Goal: Contribute content: Contribute content

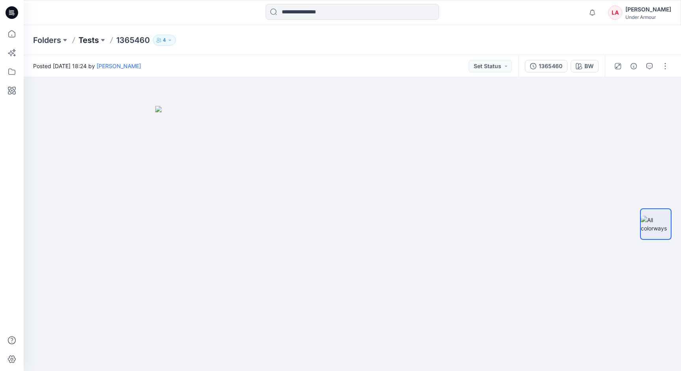
click at [98, 42] on p "Tests" at bounding box center [88, 40] width 20 height 11
click at [133, 39] on p "1365460" at bounding box center [132, 40] width 33 height 11
copy p "1365460"
click at [88, 39] on p "Tests" at bounding box center [88, 40] width 20 height 11
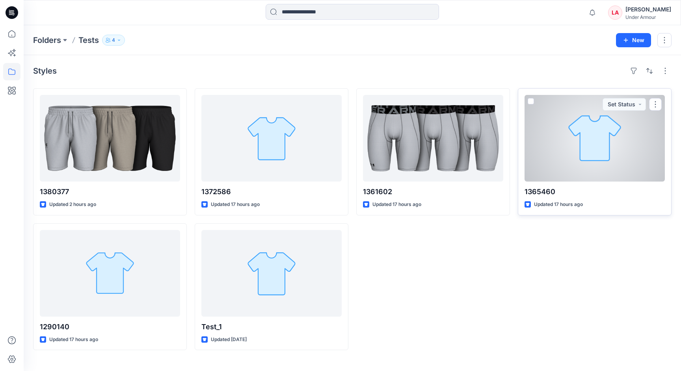
click at [532, 101] on span at bounding box center [531, 101] width 6 height 6
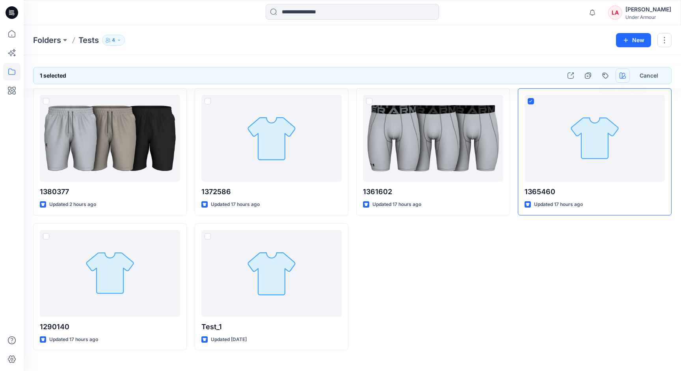
click at [622, 77] on icon "button" at bounding box center [622, 76] width 6 height 6
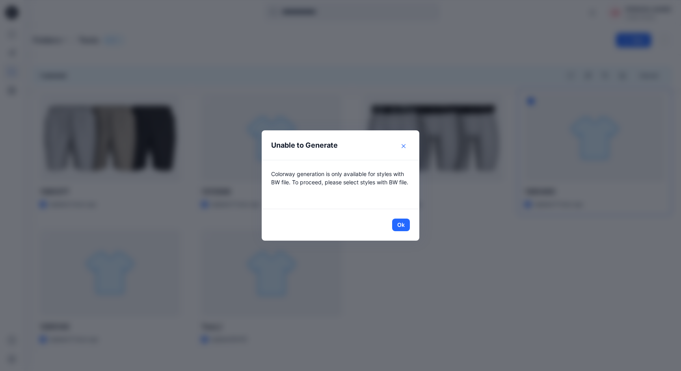
click at [402, 141] on button "Close" at bounding box center [403, 146] width 13 height 13
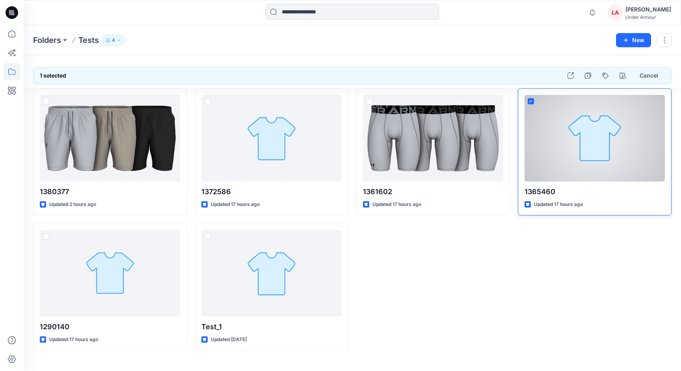
click at [528, 158] on div at bounding box center [594, 138] width 140 height 87
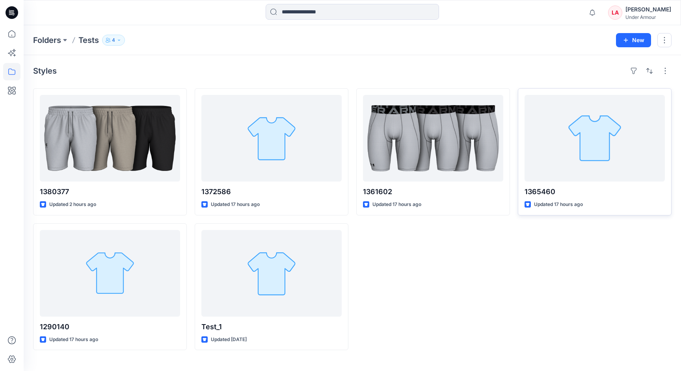
click at [486, 284] on div "1361602 Updated 17 hours ago" at bounding box center [433, 219] width 154 height 262
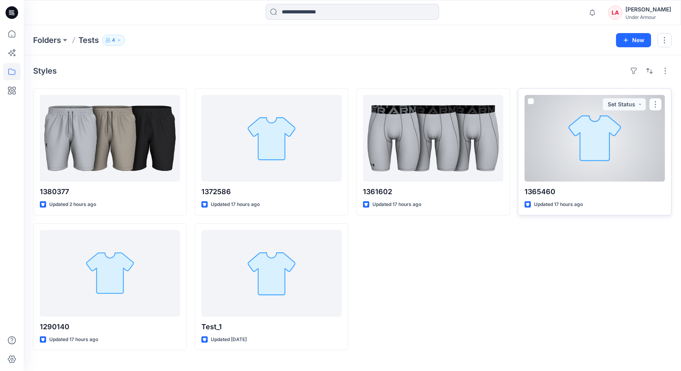
click at [554, 158] on div at bounding box center [594, 138] width 140 height 87
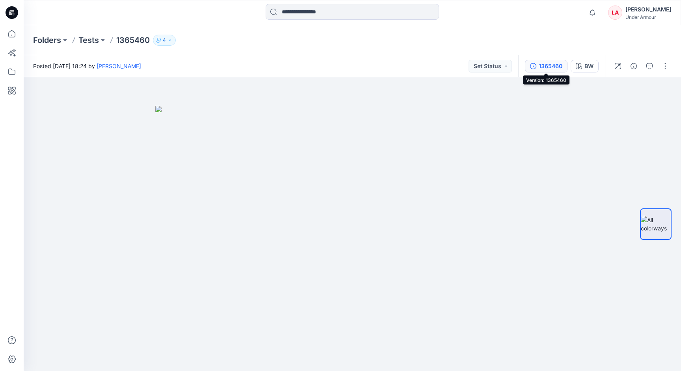
click at [538, 66] on button "1365460" at bounding box center [546, 66] width 43 height 13
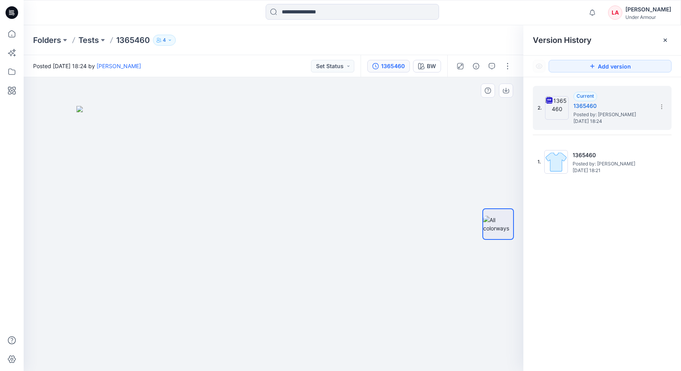
click at [385, 171] on img at bounding box center [273, 238] width 394 height 265
click at [132, 43] on p "1365460" at bounding box center [132, 40] width 33 height 11
click at [99, 41] on p "Tests" at bounding box center [88, 40] width 20 height 11
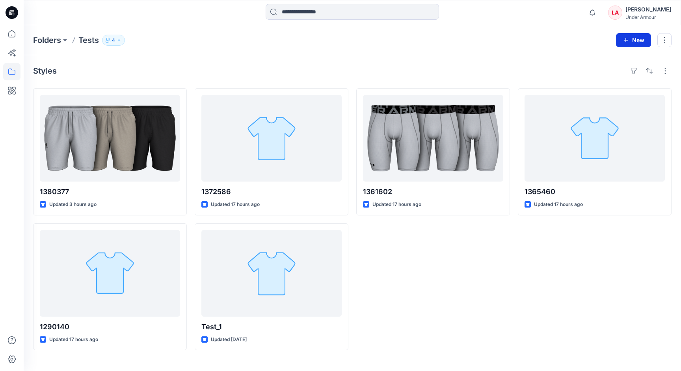
click at [626, 39] on icon "button" at bounding box center [626, 40] width 4 height 4
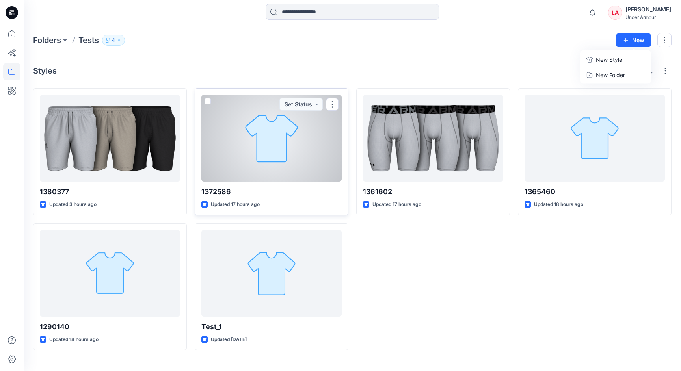
click at [275, 145] on div at bounding box center [271, 138] width 140 height 87
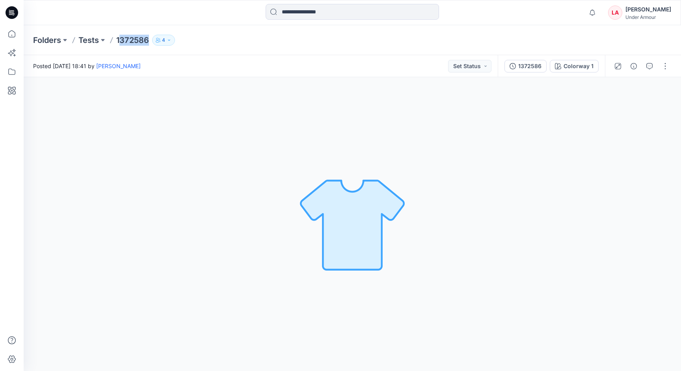
drag, startPoint x: 119, startPoint y: 38, endPoint x: 149, endPoint y: 37, distance: 30.0
click at [149, 37] on p "1372586" at bounding box center [132, 40] width 33 height 11
click at [142, 39] on p "1372586" at bounding box center [132, 40] width 33 height 11
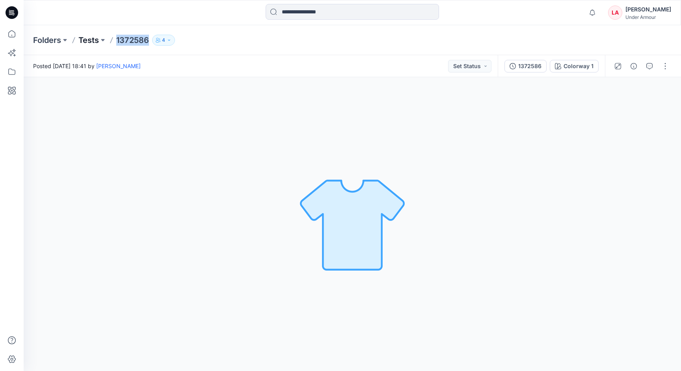
click at [87, 44] on p "Tests" at bounding box center [88, 40] width 20 height 11
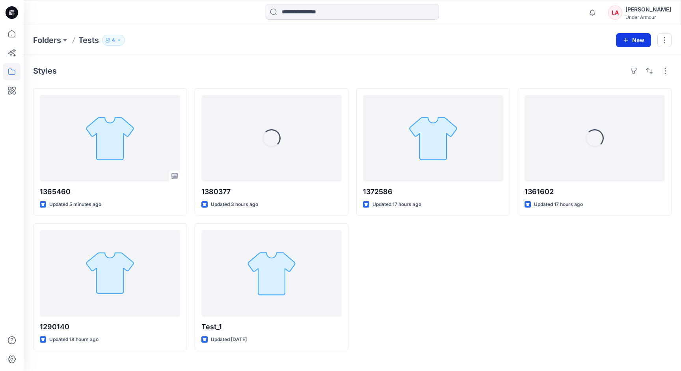
click at [623, 40] on icon "button" at bounding box center [626, 40] width 6 height 6
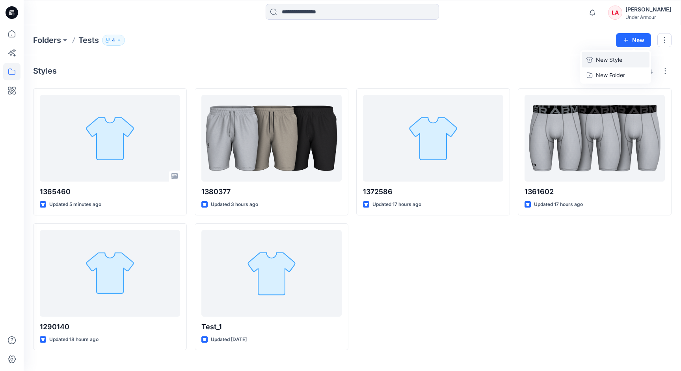
click at [595, 58] on button "New Style" at bounding box center [616, 60] width 68 height 16
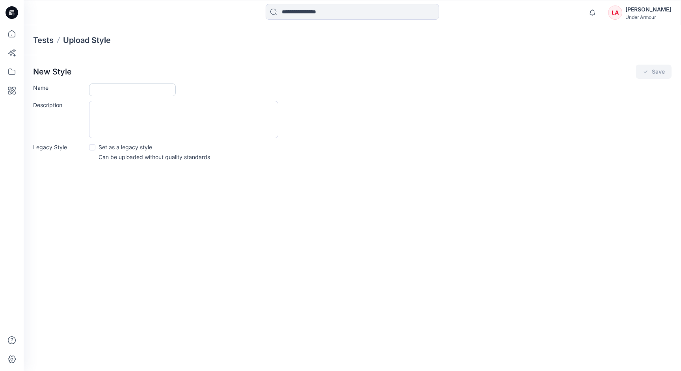
click at [115, 93] on input "Name" at bounding box center [132, 90] width 87 height 13
paste input "*******"
click at [120, 87] on input "*******" at bounding box center [132, 90] width 87 height 13
type input "**********"
click at [646, 73] on icon "submit" at bounding box center [645, 72] width 6 height 6
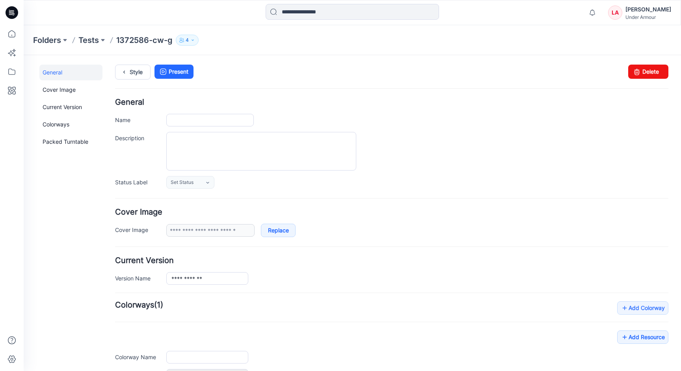
type input "**********"
click at [131, 43] on p "1372586-cw-g" at bounding box center [144, 40] width 56 height 11
click at [88, 37] on p "Tests" at bounding box center [88, 40] width 20 height 11
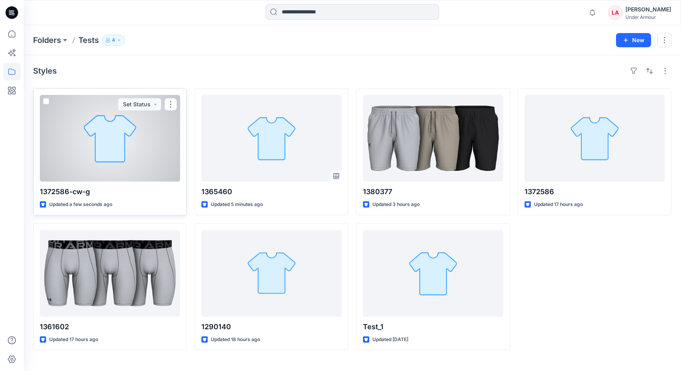
click at [135, 142] on div at bounding box center [110, 138] width 140 height 87
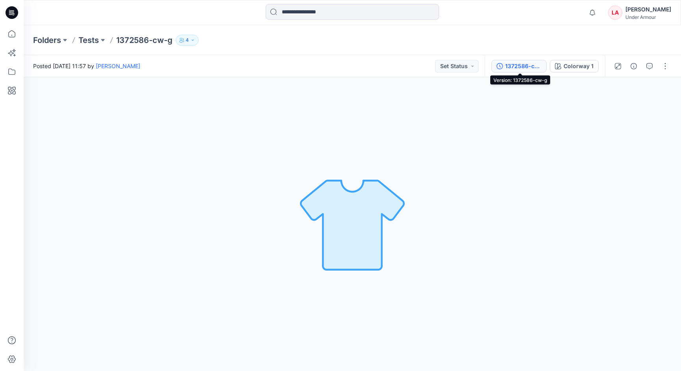
click at [525, 69] on div "1372586-cw-g" at bounding box center [523, 66] width 36 height 9
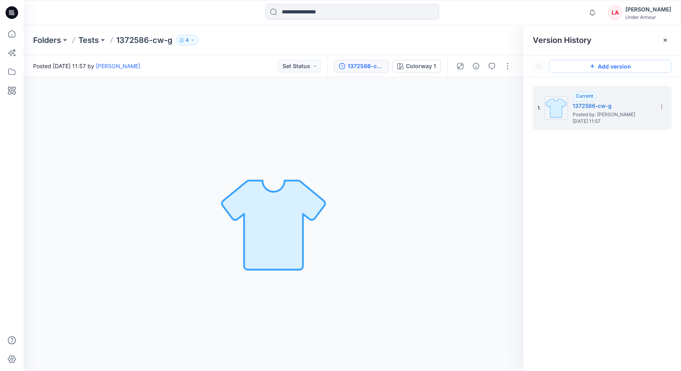
click at [578, 70] on button "Add version" at bounding box center [609, 66] width 123 height 13
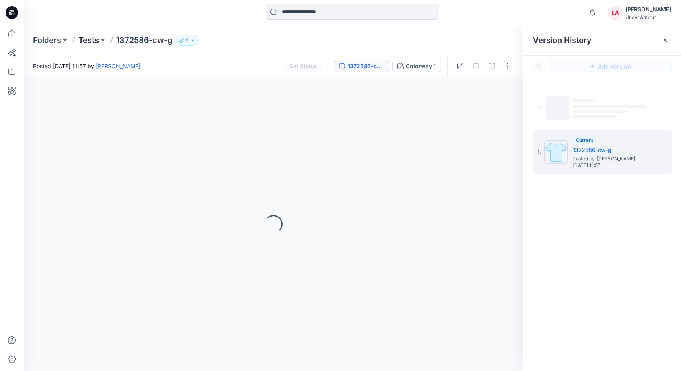
click at [96, 43] on p "Tests" at bounding box center [88, 40] width 20 height 11
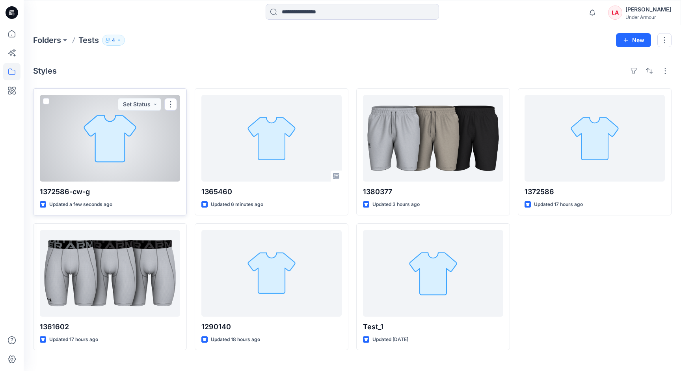
click at [47, 100] on span at bounding box center [46, 101] width 6 height 6
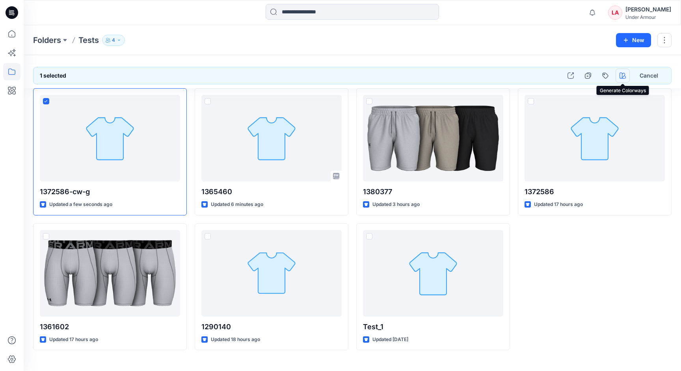
click at [623, 76] on icon "button" at bounding box center [622, 76] width 6 height 6
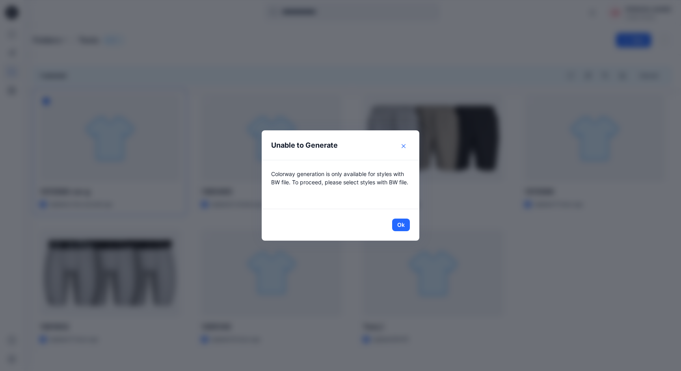
click at [403, 147] on icon "Close" at bounding box center [404, 146] width 4 height 4
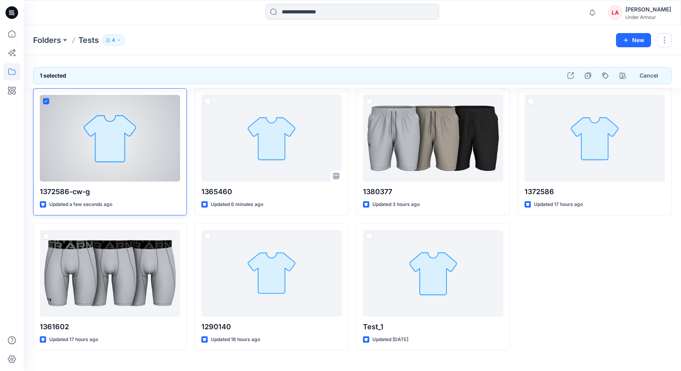
click at [98, 162] on div at bounding box center [110, 138] width 140 height 87
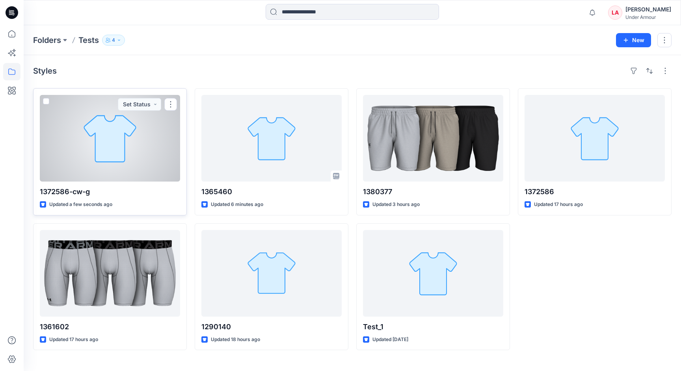
click at [125, 156] on div at bounding box center [110, 138] width 140 height 87
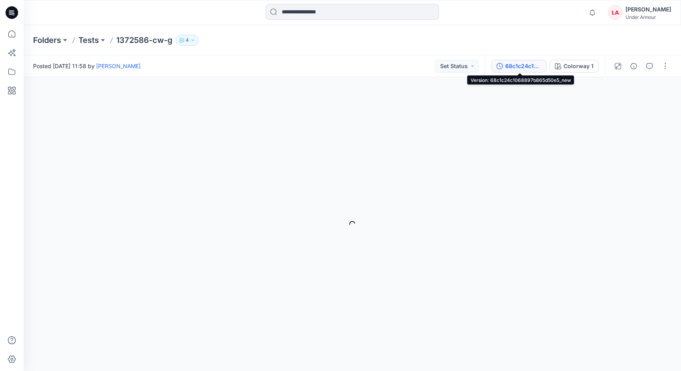
click at [524, 65] on div "68c1c24c1068897b865d50e5_new" at bounding box center [523, 66] width 36 height 9
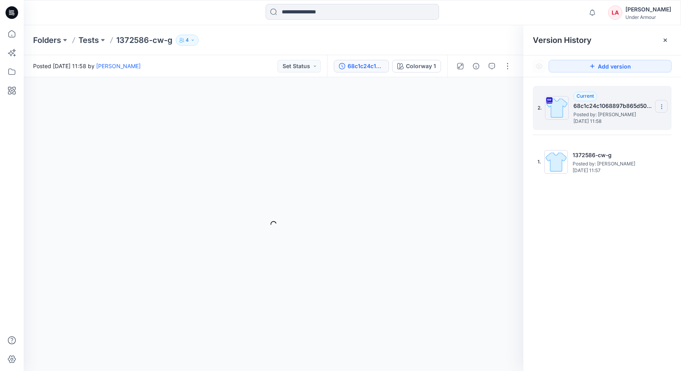
click at [658, 106] on icon at bounding box center [661, 107] width 6 height 6
click at [93, 40] on p "Tests" at bounding box center [88, 40] width 20 height 11
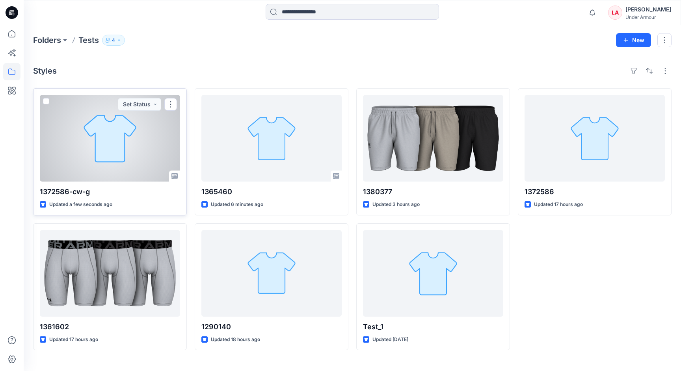
click at [43, 104] on div at bounding box center [46, 102] width 6 height 9
click at [46, 100] on span at bounding box center [46, 101] width 6 height 6
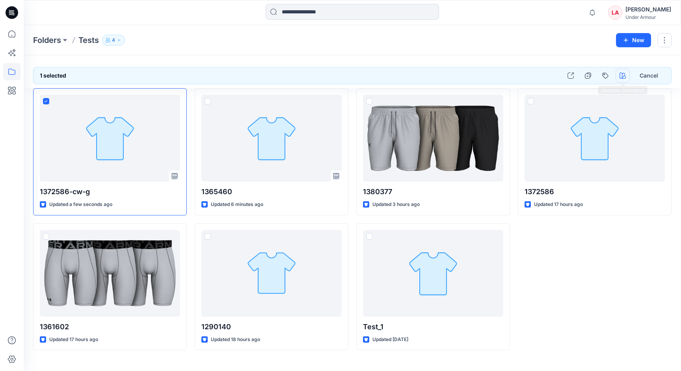
click at [624, 80] on button "button" at bounding box center [622, 76] width 14 height 14
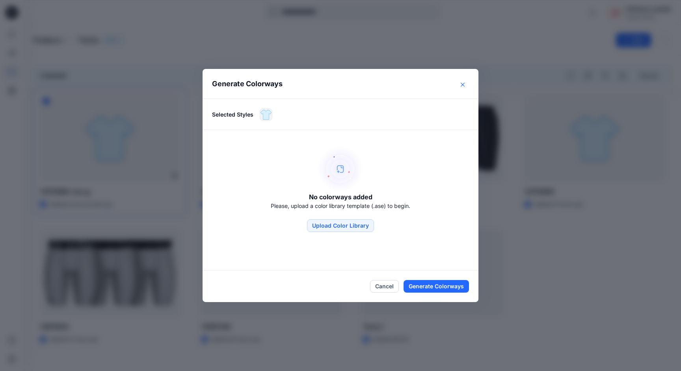
click at [467, 82] on button "Close" at bounding box center [462, 84] width 13 height 13
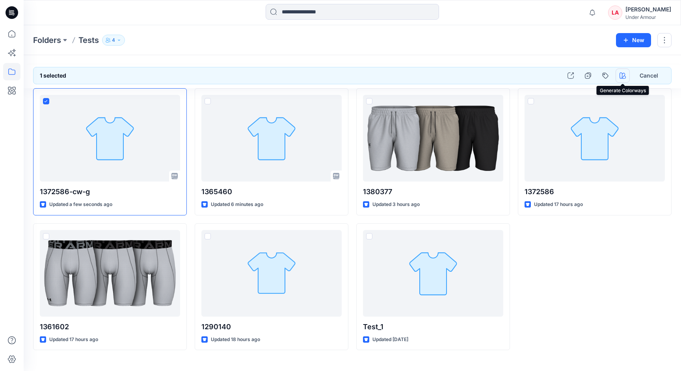
click at [623, 77] on icon "button" at bounding box center [622, 76] width 6 height 6
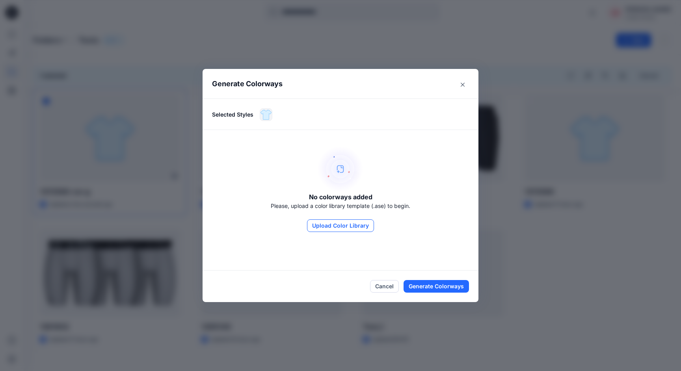
click at [359, 231] on button "Upload Color Library" at bounding box center [340, 225] width 67 height 13
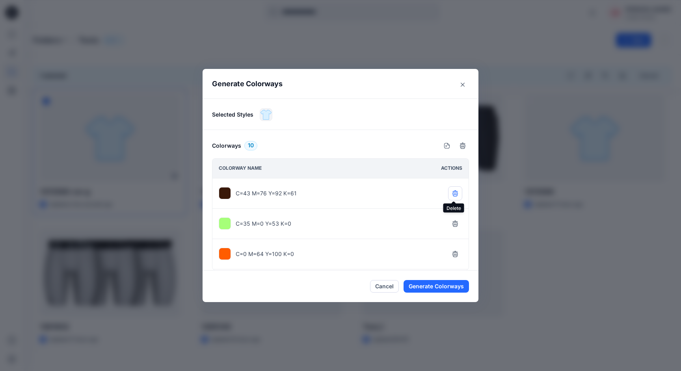
click at [454, 193] on icon "button" at bounding box center [455, 193] width 6 height 6
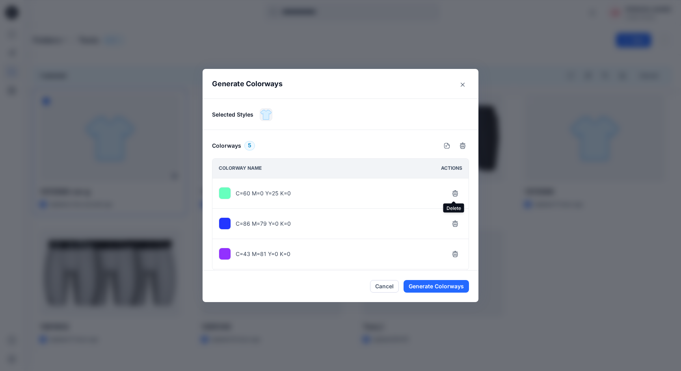
click at [454, 193] on icon "button" at bounding box center [455, 193] width 6 height 6
click at [454, 193] on icon "button" at bounding box center [454, 192] width 5 height 5
click at [454, 195] on icon "button" at bounding box center [455, 193] width 6 height 6
click at [444, 282] on button "Generate Colorways" at bounding box center [435, 286] width 65 height 13
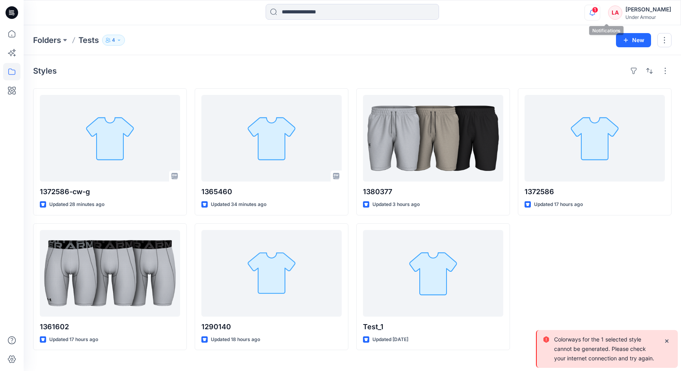
click at [595, 14] on icon "button" at bounding box center [592, 12] width 6 height 5
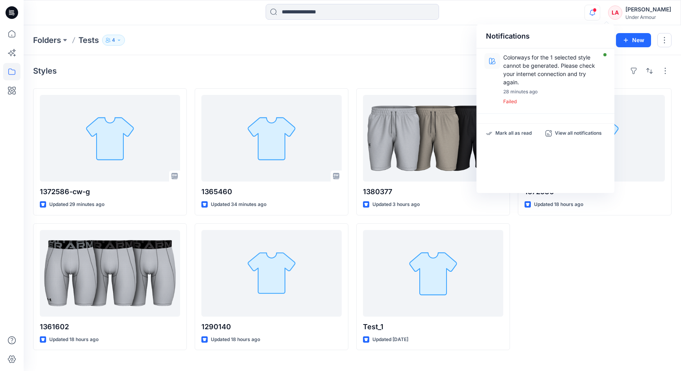
click at [394, 67] on div "Styles" at bounding box center [352, 71] width 638 height 13
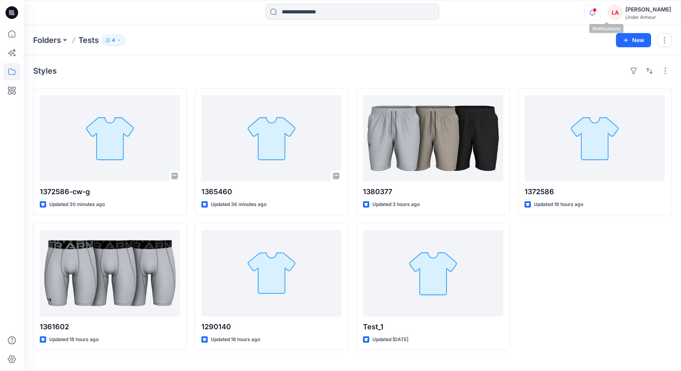
click at [600, 14] on icon "button" at bounding box center [592, 13] width 15 height 16
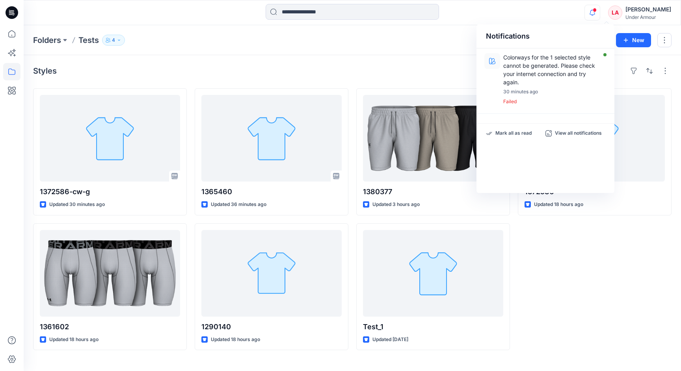
click at [429, 53] on div "Folders Tests 4 New" at bounding box center [352, 40] width 657 height 30
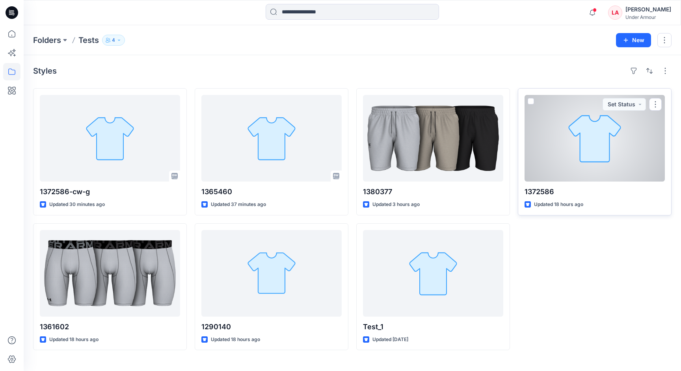
click at [531, 156] on div at bounding box center [594, 138] width 140 height 87
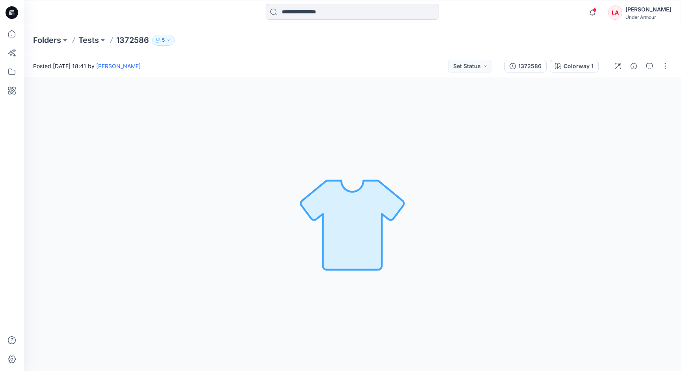
click at [140, 39] on p "1372586" at bounding box center [132, 40] width 33 height 11
copy p "1372586"
click at [121, 13] on div at bounding box center [106, 12] width 164 height 17
click at [84, 41] on p "Tests" at bounding box center [88, 40] width 20 height 11
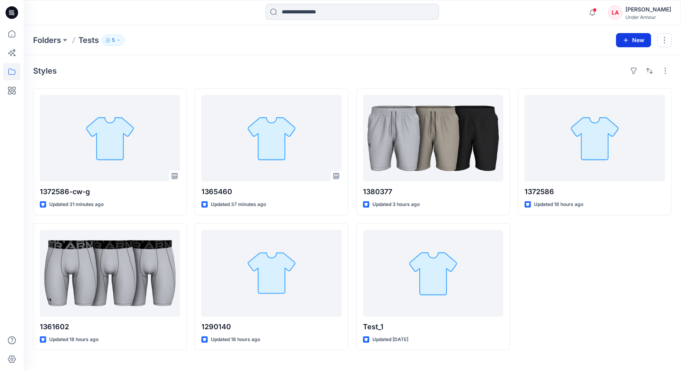
click at [628, 40] on icon "button" at bounding box center [626, 40] width 6 height 6
click at [616, 58] on p "New Style" at bounding box center [609, 59] width 26 height 9
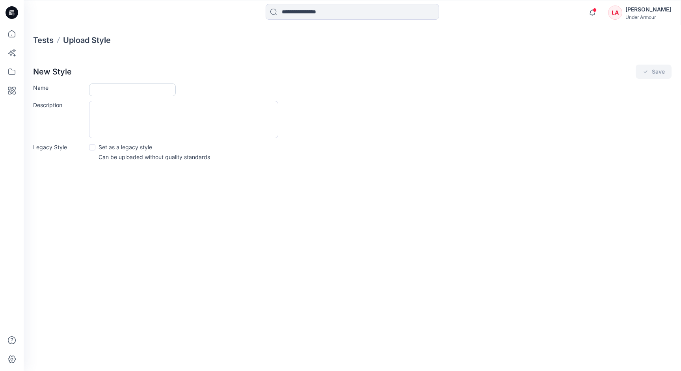
click at [140, 95] on input "Name" at bounding box center [132, 90] width 87 height 13
paste input "*******"
type input "**********"
click at [654, 67] on button "Save" at bounding box center [654, 72] width 36 height 14
click at [654, 71] on button "Save" at bounding box center [654, 72] width 36 height 14
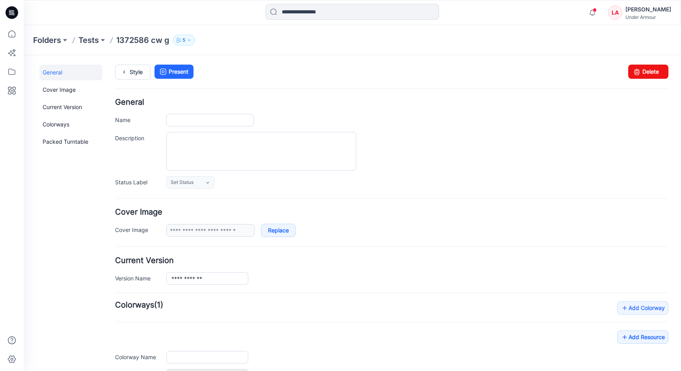
type input "**********"
click at [91, 40] on p "Tests" at bounding box center [88, 40] width 20 height 11
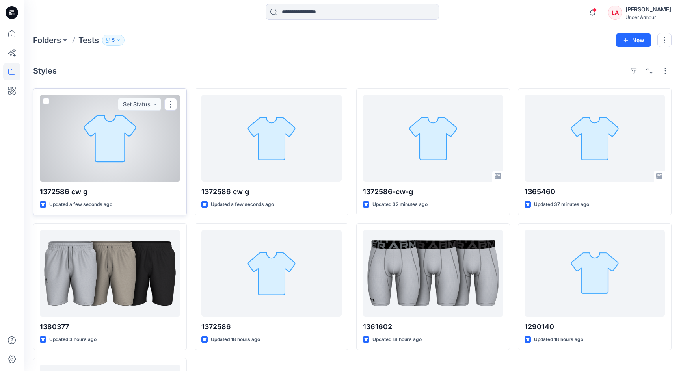
click at [138, 157] on div at bounding box center [110, 138] width 140 height 87
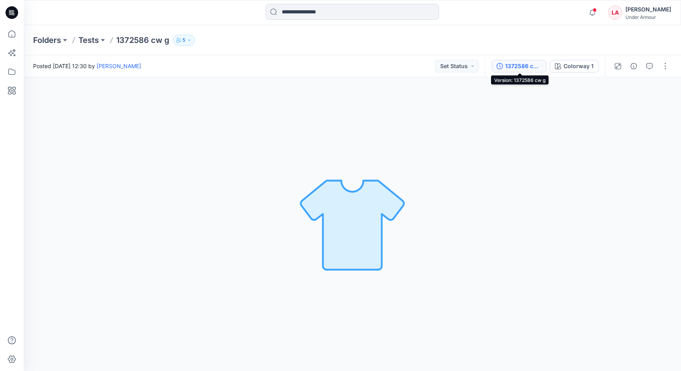
click at [526, 69] on div "1372586 cw g" at bounding box center [523, 66] width 36 height 9
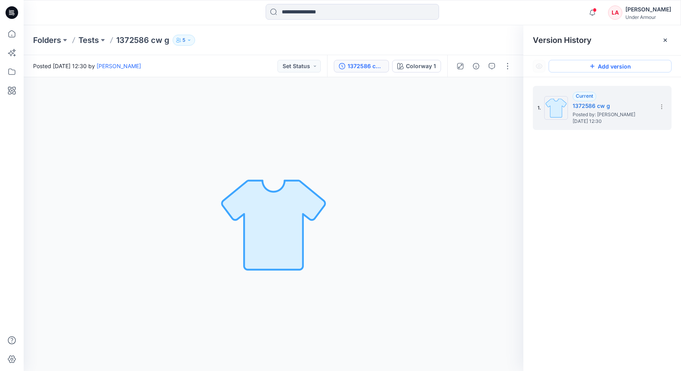
click at [608, 65] on button "Add version" at bounding box center [609, 66] width 123 height 13
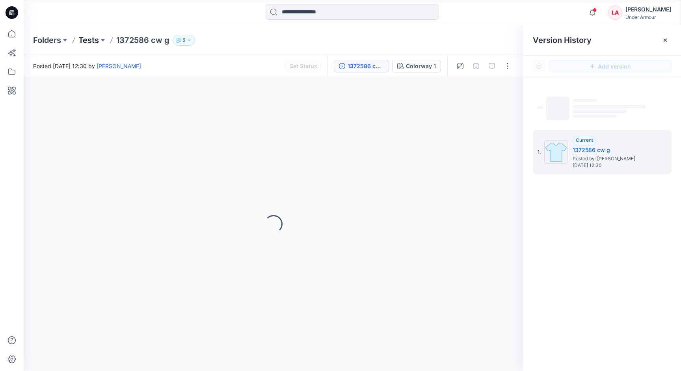
click at [79, 44] on p "Tests" at bounding box center [88, 40] width 20 height 11
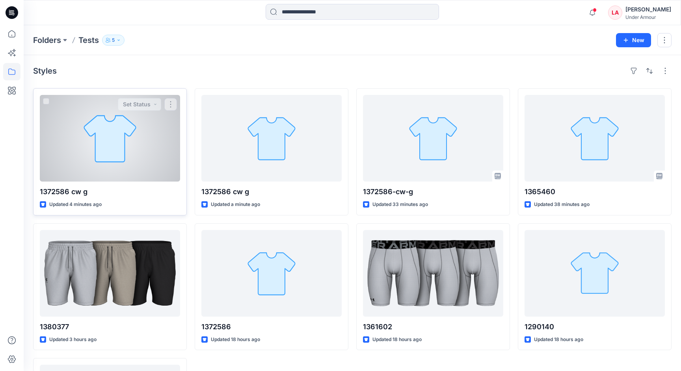
click at [76, 171] on div at bounding box center [110, 138] width 140 height 87
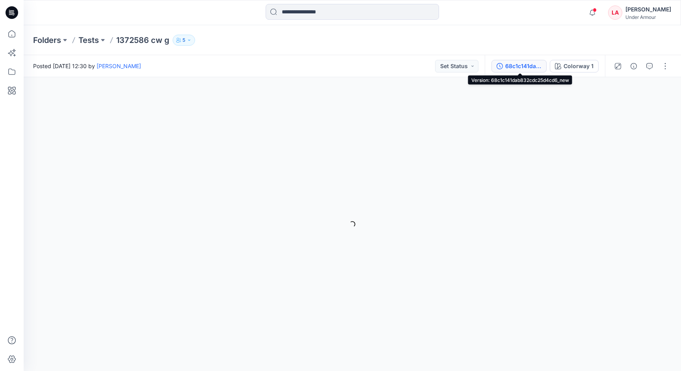
click at [521, 65] on div "68c1c141dab832cdc25d4cd6_new" at bounding box center [523, 66] width 36 height 9
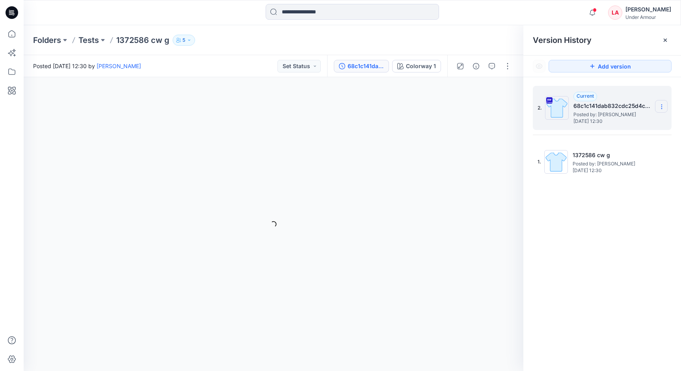
click at [660, 104] on icon at bounding box center [661, 107] width 6 height 6
click at [409, 167] on div "Colorway 1 Loading... Material Properties Loading..." at bounding box center [274, 224] width 500 height 294
click at [96, 43] on p "Tests" at bounding box center [88, 40] width 20 height 11
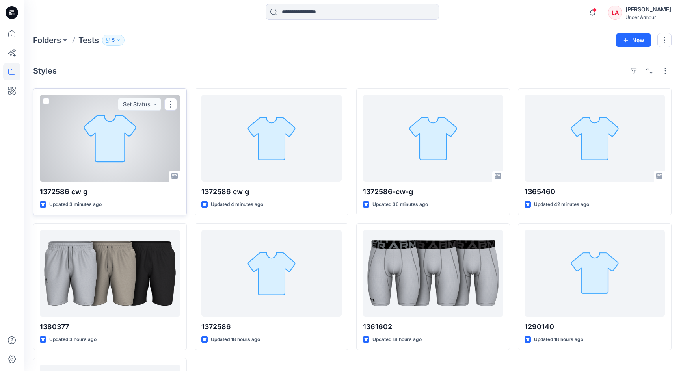
click at [46, 102] on span at bounding box center [46, 101] width 6 height 6
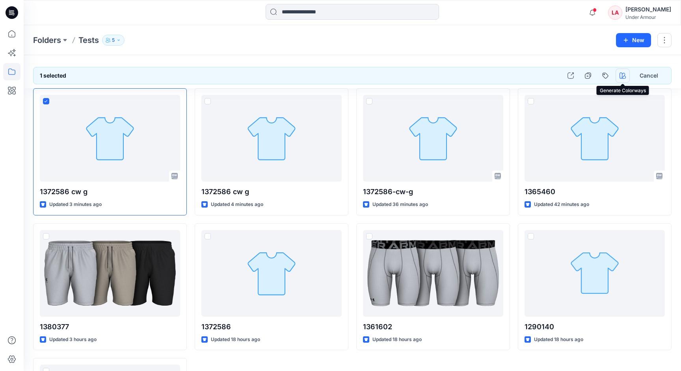
click at [624, 76] on icon "button" at bounding box center [622, 76] width 6 height 6
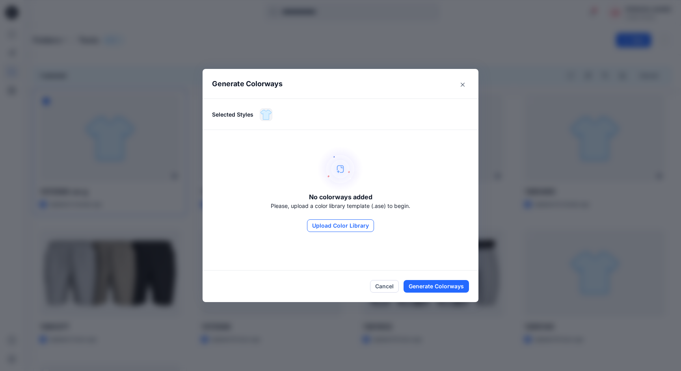
click at [324, 226] on button "Upload Color Library" at bounding box center [340, 225] width 67 height 13
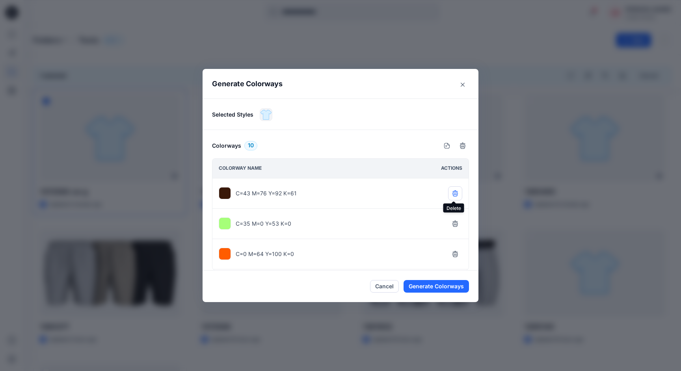
click at [453, 192] on icon "button" at bounding box center [454, 194] width 5 height 5
click at [453, 222] on icon "button" at bounding box center [454, 224] width 5 height 5
click at [453, 192] on icon "button" at bounding box center [454, 194] width 5 height 5
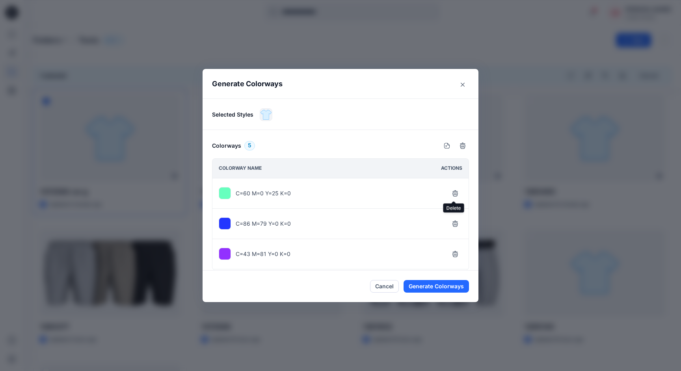
click at [453, 192] on icon "button" at bounding box center [454, 194] width 5 height 5
click at [455, 226] on icon "button" at bounding box center [455, 224] width 6 height 6
click at [461, 84] on icon "Close" at bounding box center [463, 85] width 4 height 4
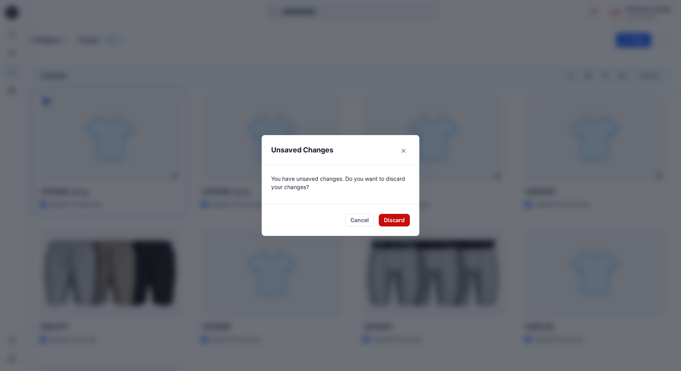
click at [385, 221] on button "Discard" at bounding box center [394, 220] width 31 height 13
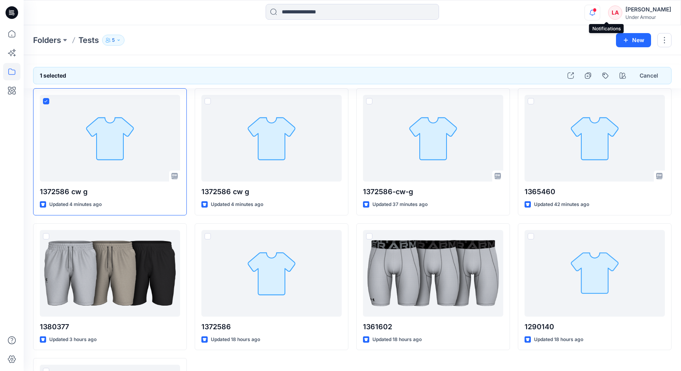
click at [600, 13] on icon "button" at bounding box center [592, 13] width 15 height 16
